Goal: Feedback & Contribution: Submit feedback/report problem

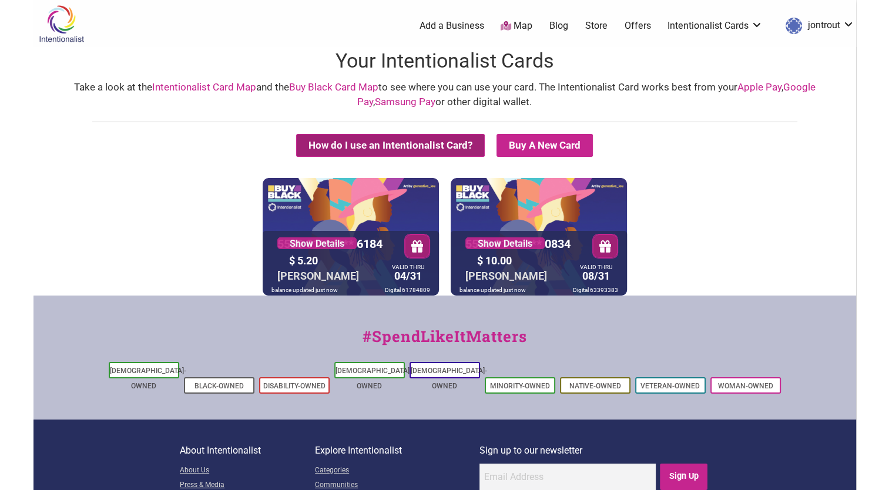
click at [382, 144] on button "How do I use an Intentionalist Card?" at bounding box center [390, 145] width 189 height 23
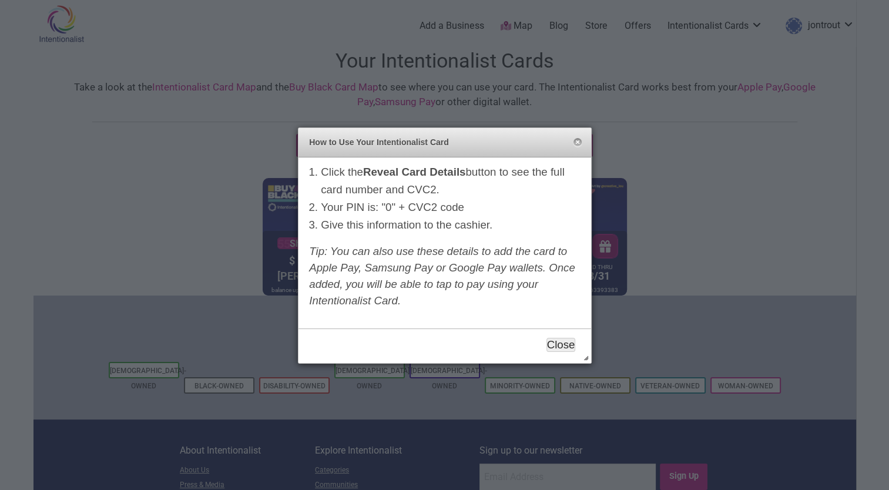
click at [564, 347] on button "Close" at bounding box center [560, 345] width 29 height 14
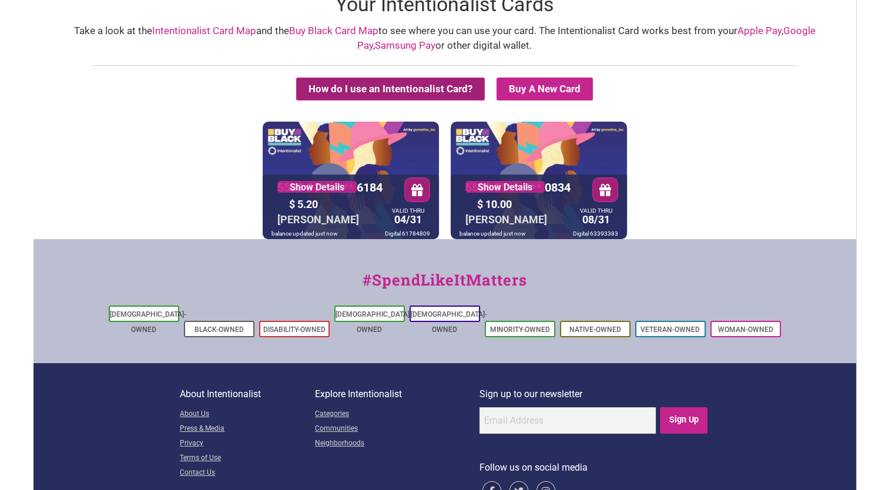
scroll to position [85, 0]
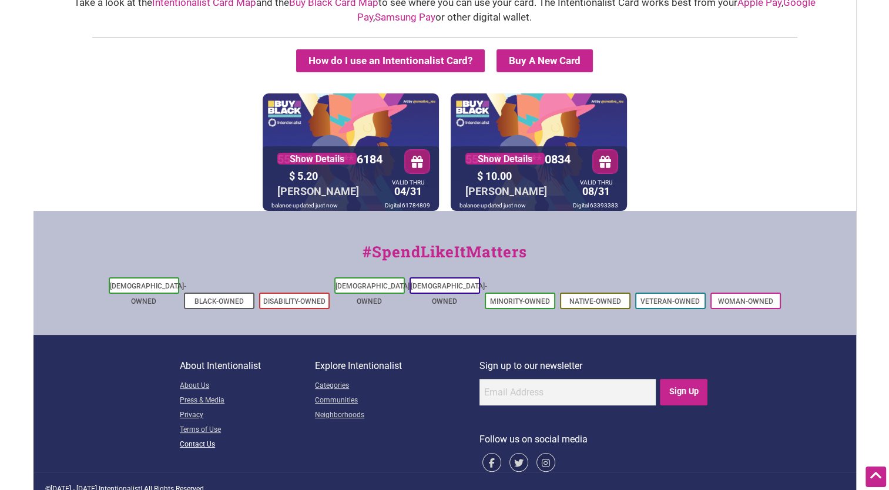
click at [184, 438] on link "Contact Us" at bounding box center [247, 445] width 135 height 15
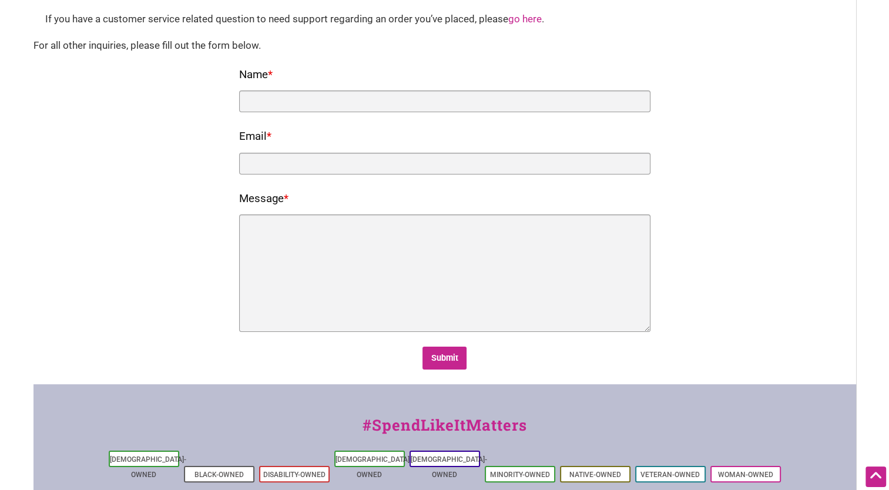
scroll to position [82, 0]
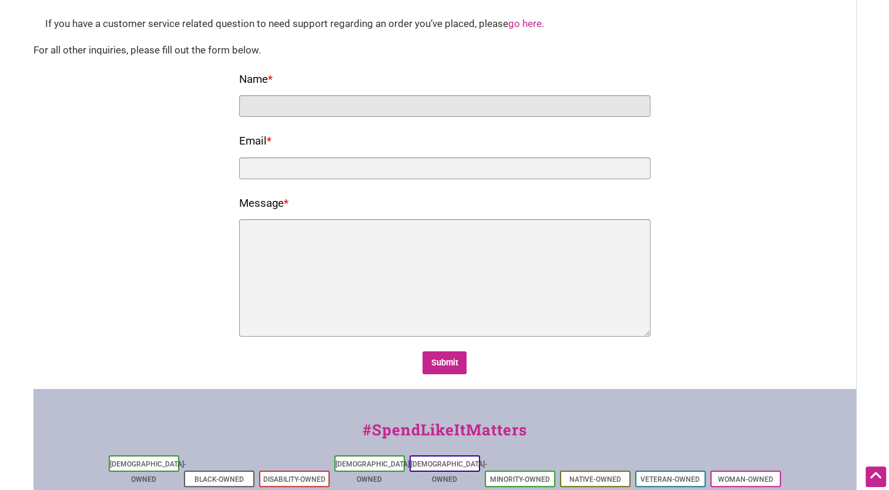
click at [288, 108] on input "Name *" at bounding box center [444, 106] width 411 height 22
type input "[PERSON_NAME]"
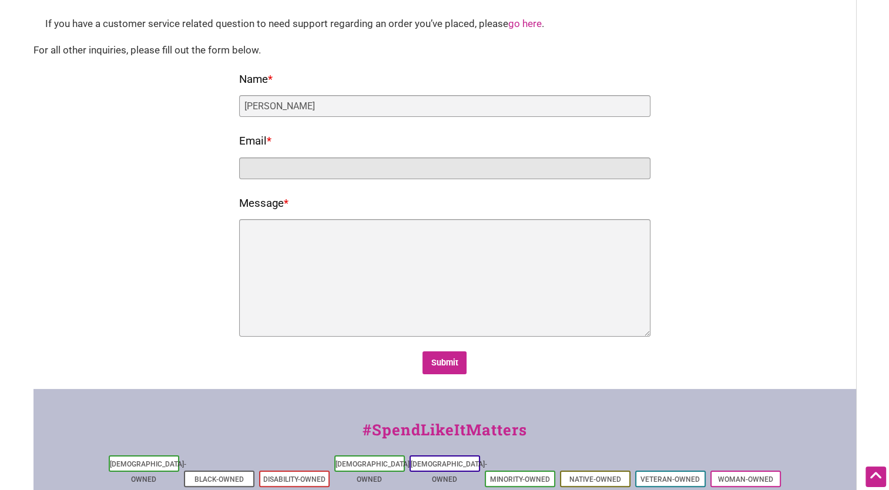
click at [280, 166] on input "Email *" at bounding box center [444, 168] width 411 height 22
type input "[PERSON_NAME][EMAIL_ADDRESS][DOMAIN_NAME]"
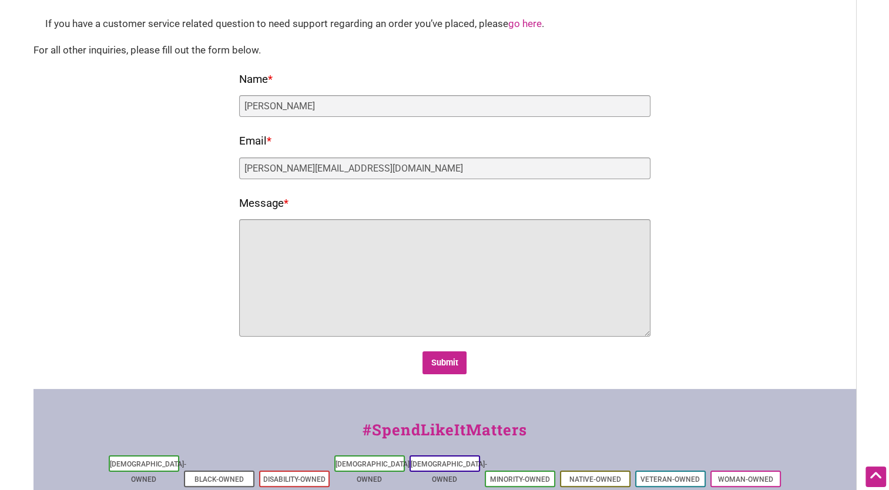
click at [264, 231] on textarea "Message *" at bounding box center [444, 277] width 411 height 117
click at [447, 233] on textarea "Why is my debit card [CREDIT_CARD_NUMBER] that originally was h" at bounding box center [444, 277] width 411 height 117
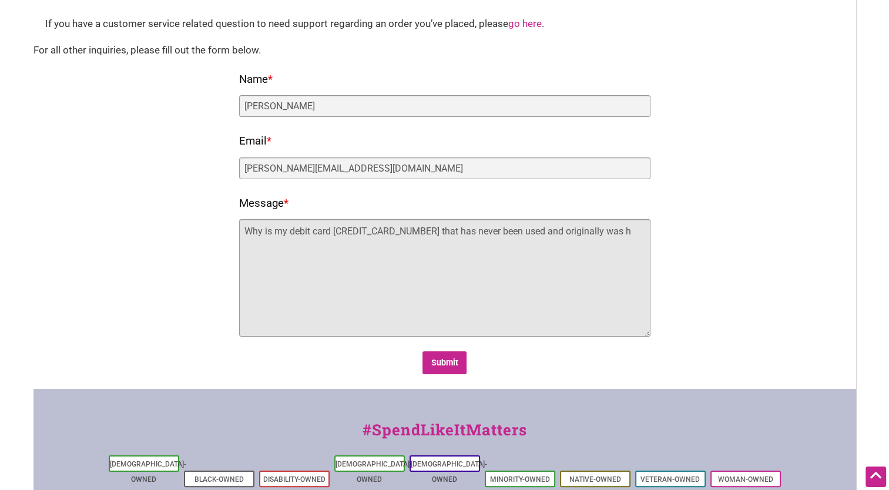
click at [612, 231] on textarea "Why is my debit card [CREDIT_CARD_NUMBER] that has never been used and original…" at bounding box center [444, 277] width 411 height 117
click at [271, 245] on textarea "Why is my debit card [CREDIT_CARD_NUMBER] that has never been used and original…" at bounding box center [444, 277] width 411 height 117
click at [382, 246] on textarea "Why is my debit card [CREDIT_CARD_NUMBER] that has never been used and original…" at bounding box center [444, 277] width 411 height 117
click at [284, 232] on textarea "Why is my debit card [CREDIT_CARD_NUMBER] that has never been used and original…" at bounding box center [444, 277] width 411 height 117
click at [280, 248] on textarea "I received a $25 debit card [CREDIT_CARD_NUMBER] last year. This card has not b…" at bounding box center [444, 277] width 411 height 117
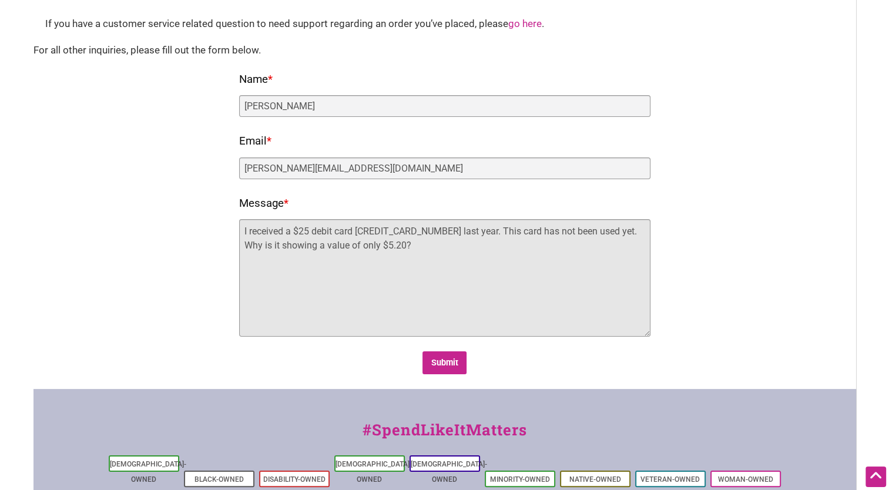
click at [418, 244] on textarea "I received a $25 debit card [CREDIT_CARD_NUMBER] last year. This card has not b…" at bounding box center [444, 277] width 411 height 117
click at [625, 233] on textarea "I received a $25 debit card [CREDIT_CARD_NUMBER] last year. This card has not b…" at bounding box center [444, 277] width 411 height 117
click at [529, 247] on textarea "I received a $25 debit card [CREDIT_CARD_NUMBER] last year. This card has not b…" at bounding box center [444, 277] width 411 height 117
click at [313, 259] on textarea "I received a $25 debit card [CREDIT_CARD_NUMBER] last year. This card has not b…" at bounding box center [444, 277] width 411 height 117
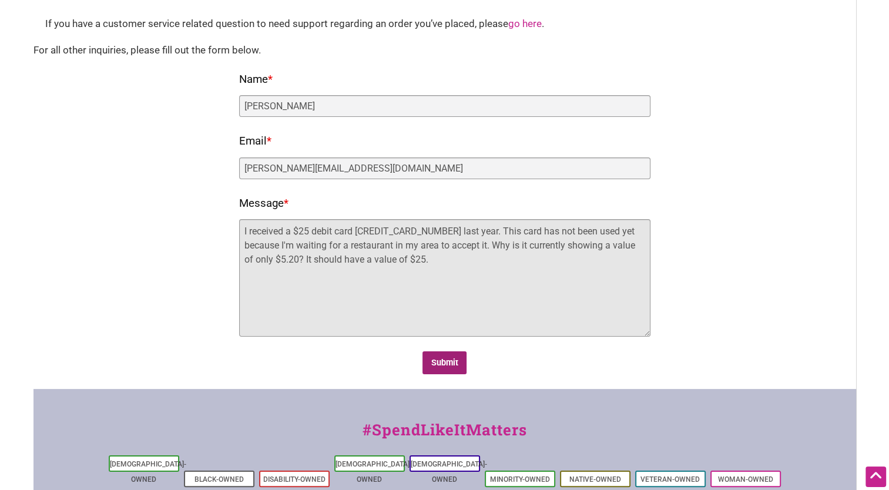
type textarea "I received a $25 debit card [CREDIT_CARD_NUMBER] last year. This card has not b…"
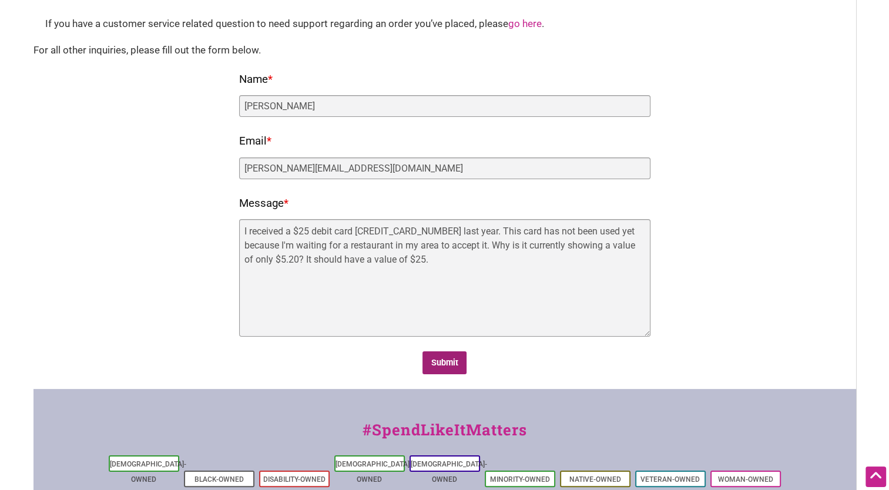
click at [441, 358] on input "Submit" at bounding box center [444, 362] width 44 height 23
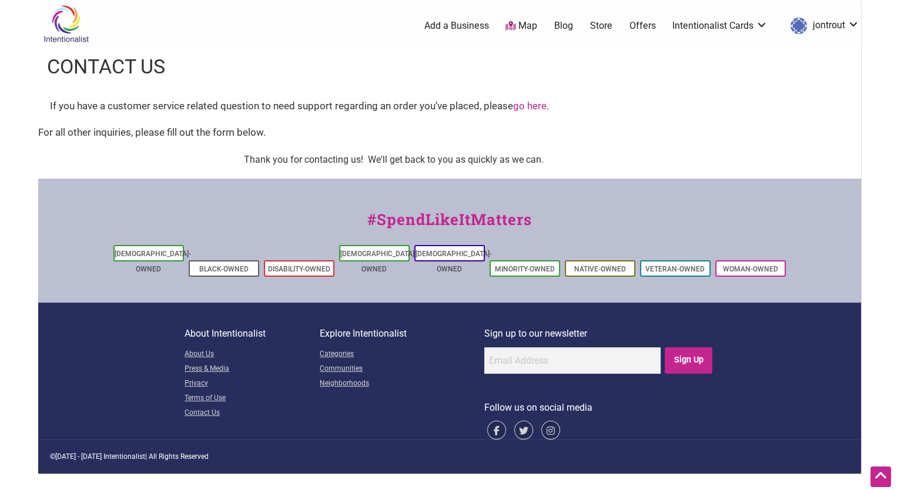
scroll to position [0, 0]
